Goal: Navigation & Orientation: Understand site structure

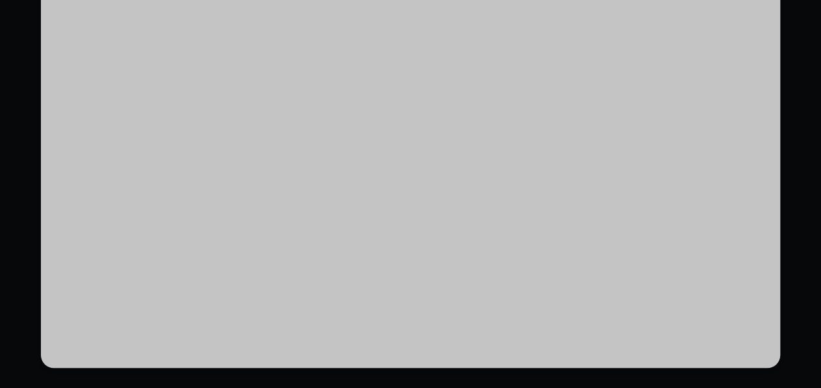
scroll to position [10426, 0]
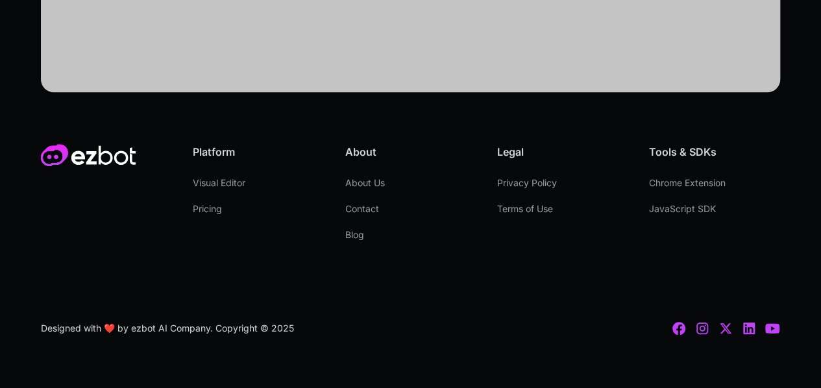
click at [519, 182] on link "Privacy Policy" at bounding box center [527, 183] width 60 height 26
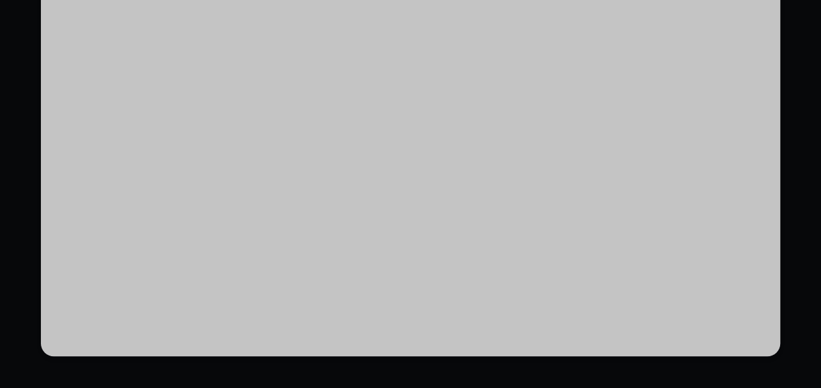
scroll to position [10374, 0]
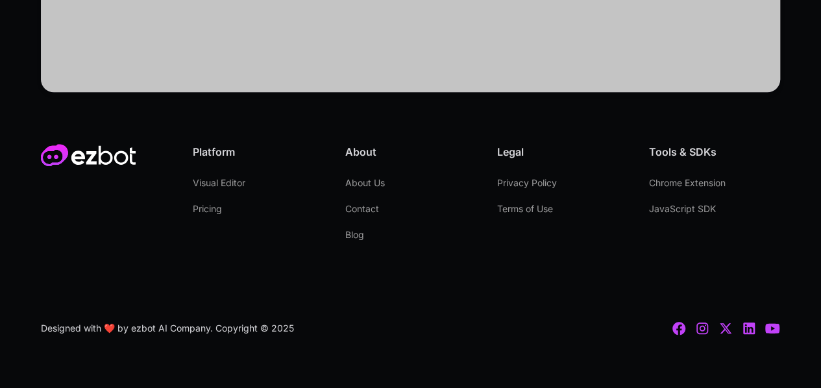
click at [517, 211] on link "Terms of Use" at bounding box center [525, 209] width 56 height 26
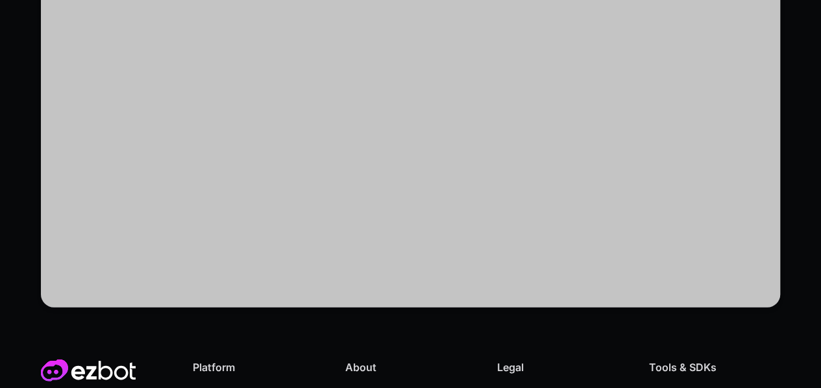
scroll to position [6445, 0]
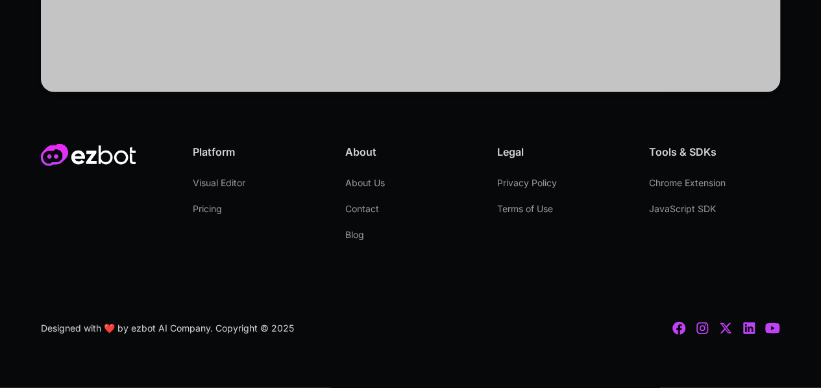
click at [382, 188] on link "About Us" at bounding box center [365, 183] width 40 height 26
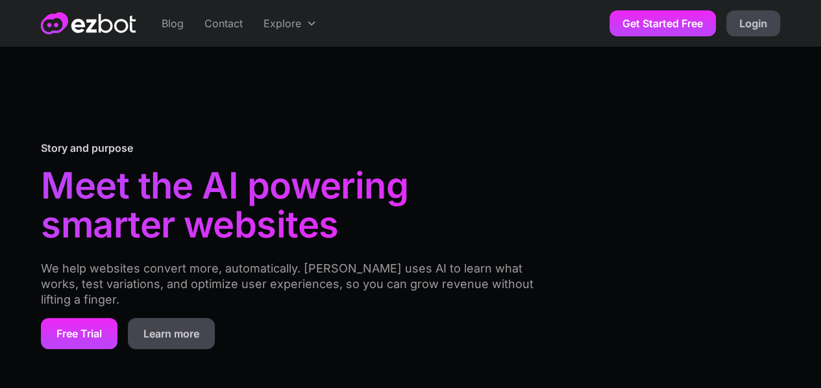
click at [113, 26] on img "home" at bounding box center [88, 23] width 95 height 22
